Goal: Navigation & Orientation: Understand site structure

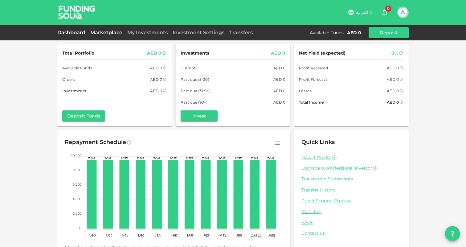
click at [115, 33] on link "Marketplace" at bounding box center [106, 33] width 37 height 6
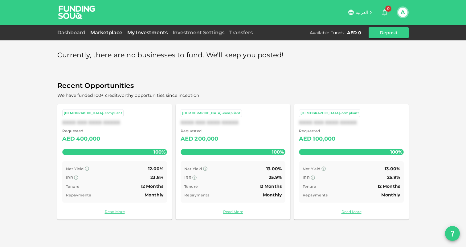
click at [156, 32] on link "My Investments" at bounding box center [147, 33] width 45 height 6
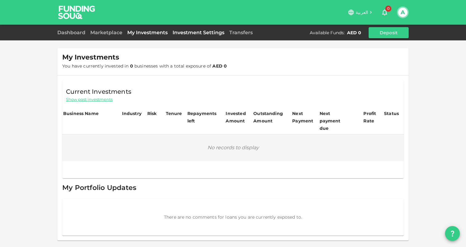
click at [190, 30] on link "Investment Settings" at bounding box center [198, 33] width 57 height 6
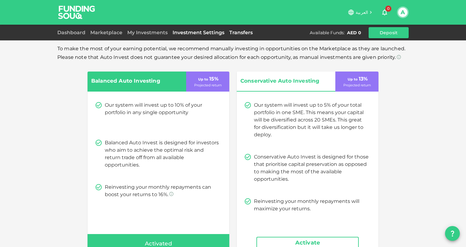
click at [244, 35] on link "Transfers" at bounding box center [241, 33] width 28 height 6
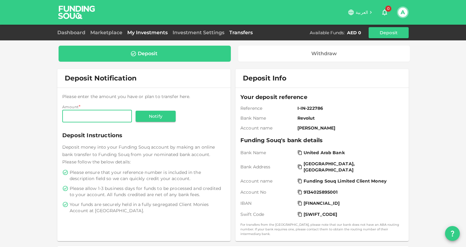
click at [162, 34] on link "My Investments" at bounding box center [147, 33] width 45 height 6
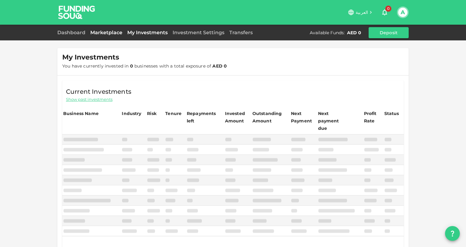
click at [95, 32] on link "Marketplace" at bounding box center [106, 33] width 37 height 6
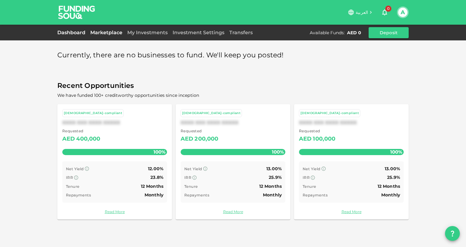
click at [68, 31] on link "Dashboard" at bounding box center [72, 33] width 30 height 6
